Goal: Obtain resource: Download file/media

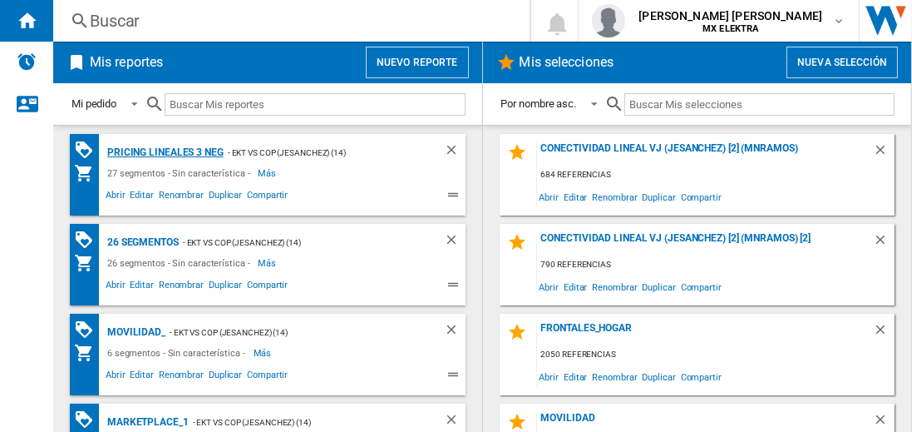
click at [165, 151] on div "Pricing lineales 3 neg" at bounding box center [163, 152] width 121 height 21
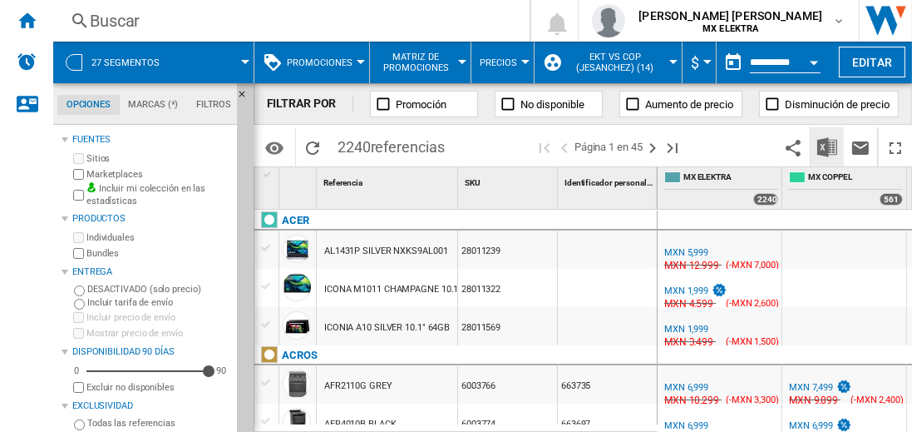
click at [828, 146] on img "Descargar en Excel" at bounding box center [828, 147] width 20 height 20
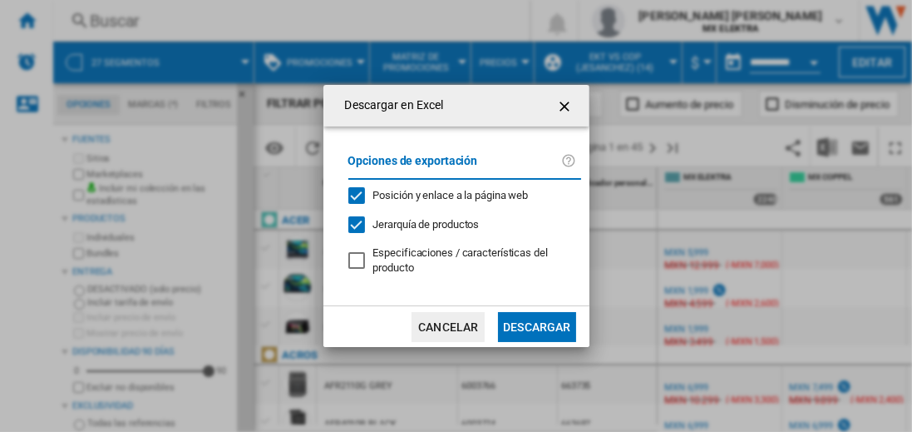
click at [536, 324] on button "Descargar" at bounding box center [536, 327] width 77 height 30
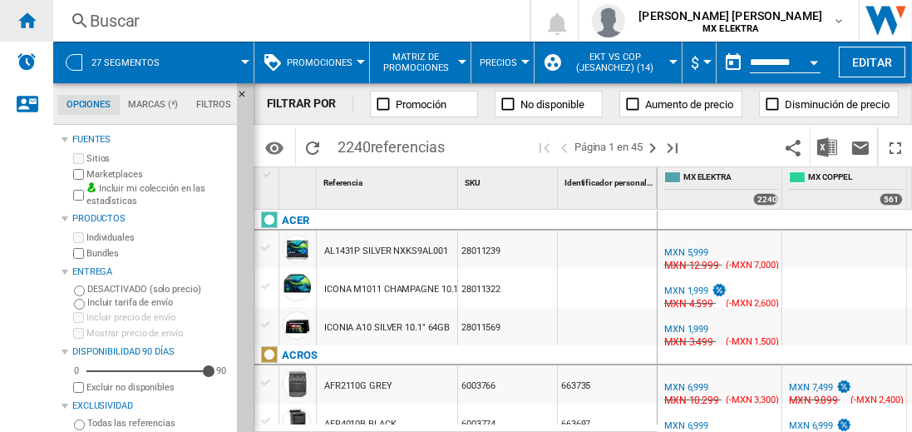
click at [27, 20] on ng-md-icon "Inicio" at bounding box center [27, 20] width 20 height 20
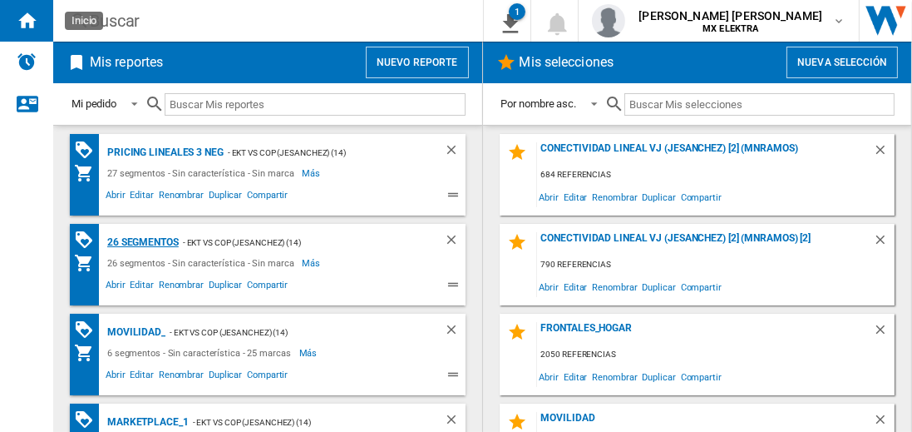
click at [144, 240] on div "26 segmentos" at bounding box center [141, 242] width 76 height 21
